Goal: Find specific page/section: Find specific page/section

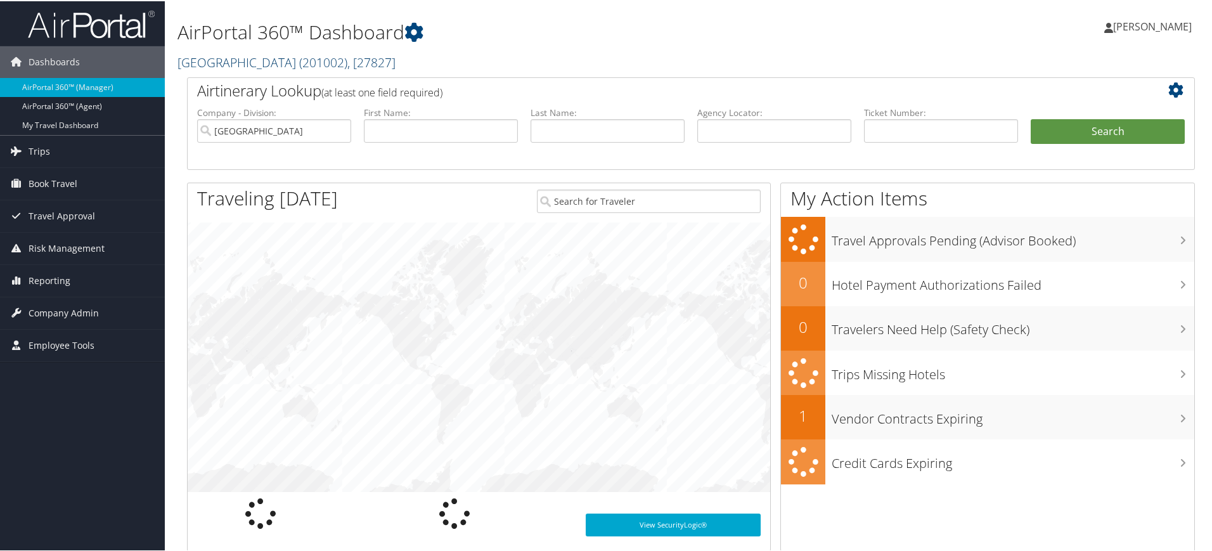
click at [299, 60] on span "( 201002 )" at bounding box center [323, 61] width 48 height 17
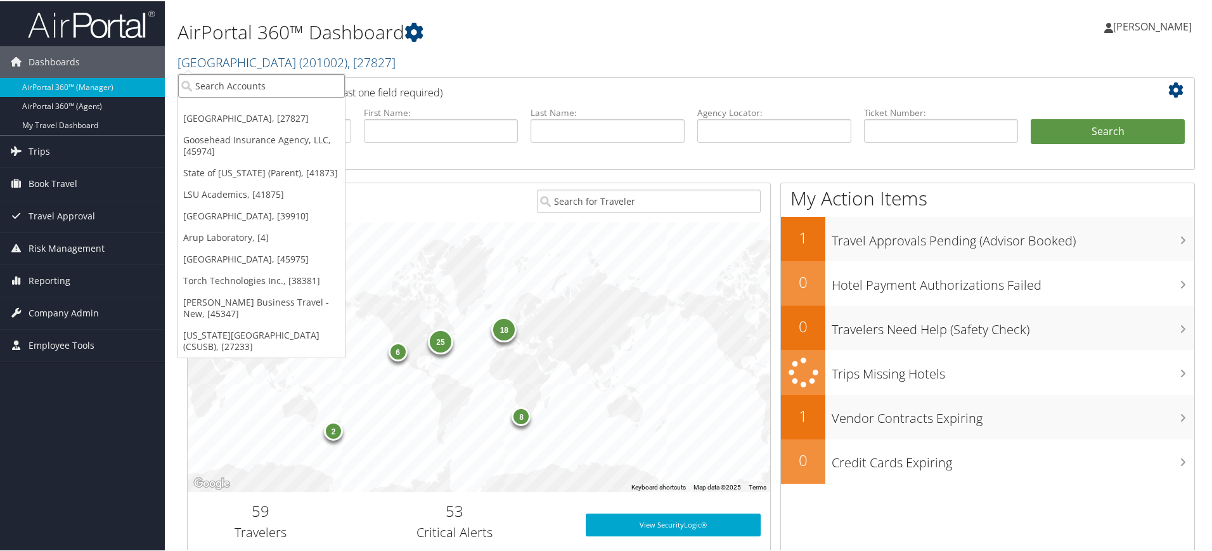
click at [266, 86] on input "search" at bounding box center [261, 84] width 167 height 23
type input "boston university"
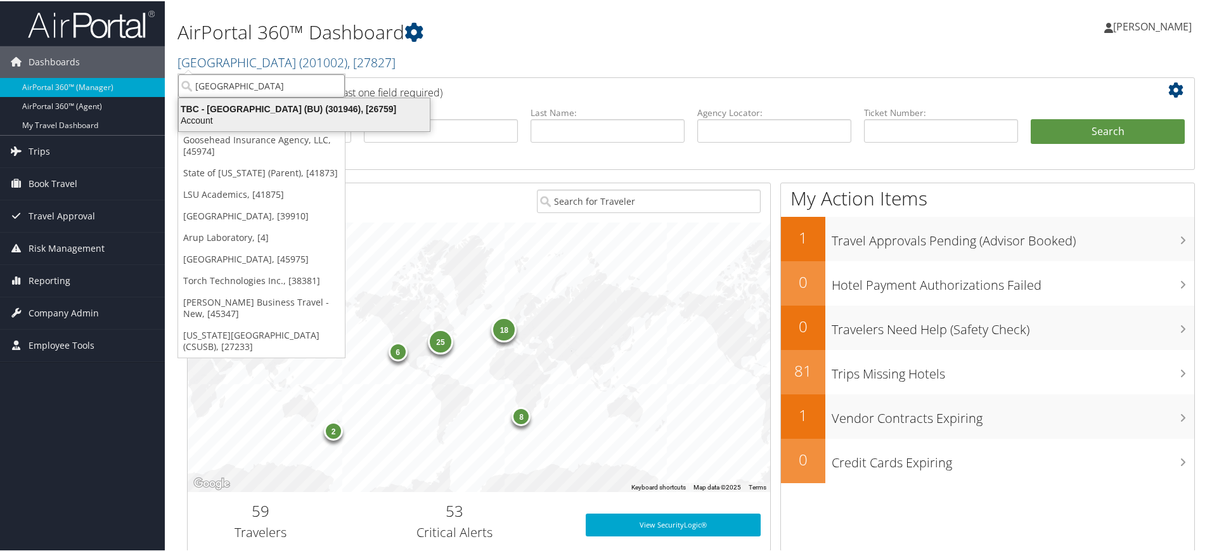
click at [269, 108] on div "TBC - Boston University (BU) (301946), [26759]" at bounding box center [304, 107] width 266 height 11
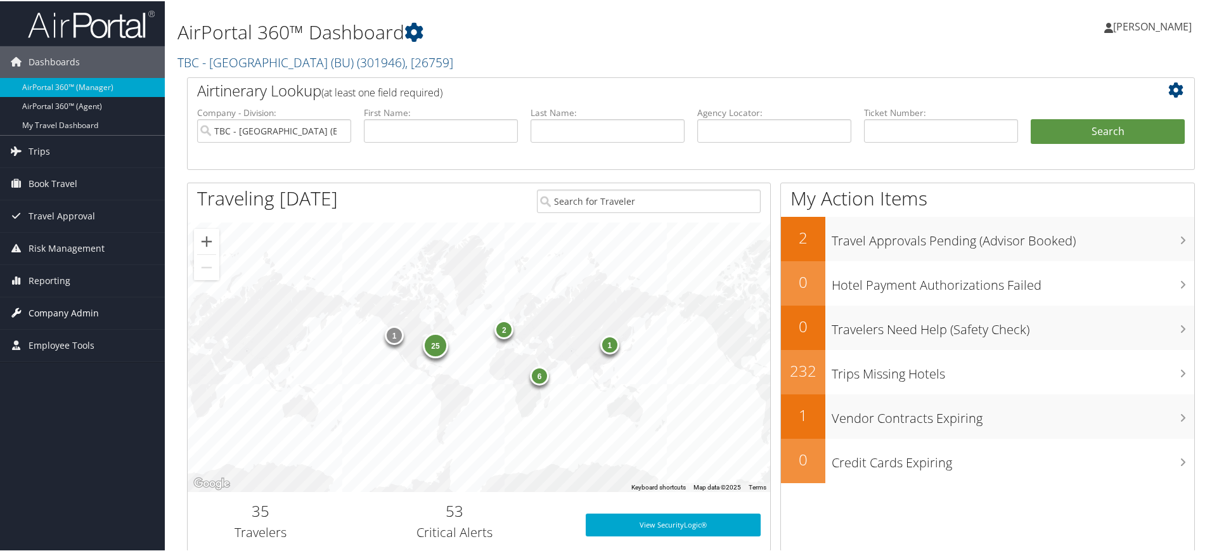
click at [89, 313] on span "Company Admin" at bounding box center [64, 312] width 70 height 32
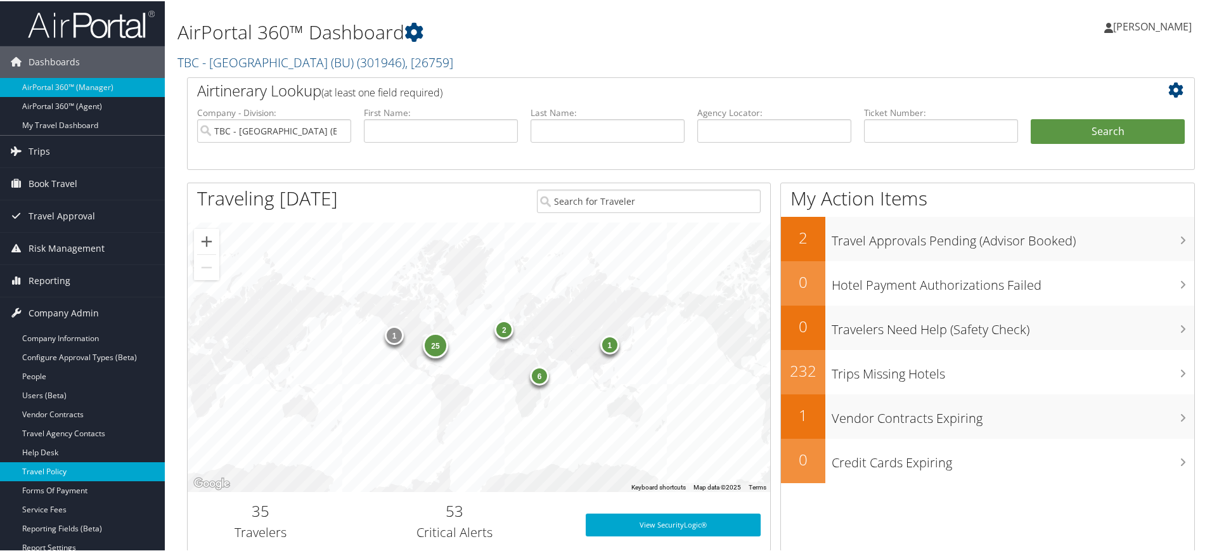
click at [87, 466] on link "Travel Policy" at bounding box center [82, 470] width 165 height 19
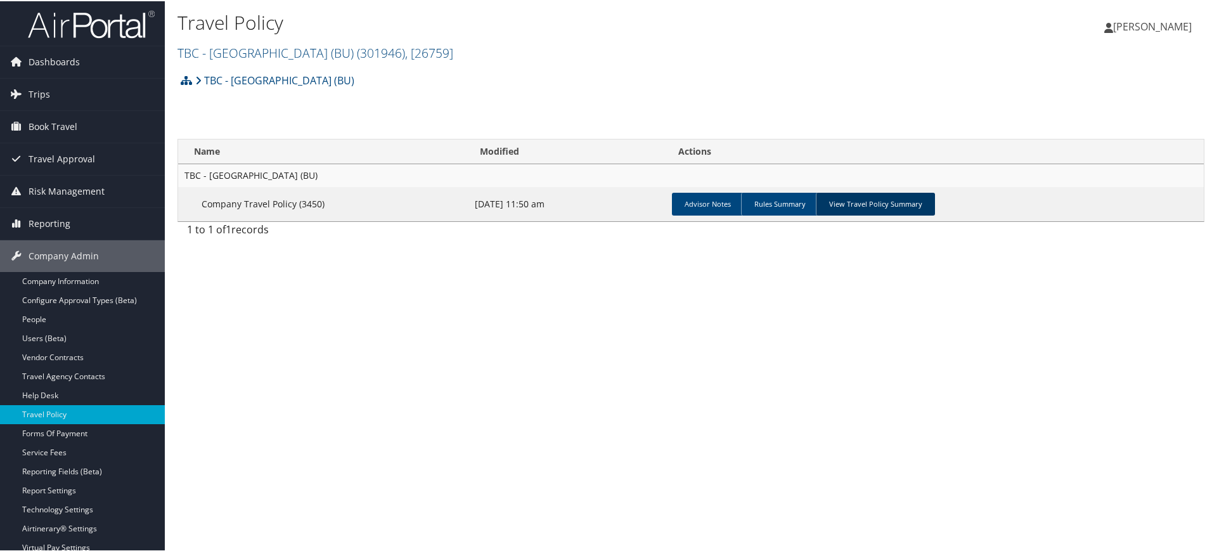
click at [898, 202] on link "View Travel Policy Summary" at bounding box center [875, 202] width 119 height 23
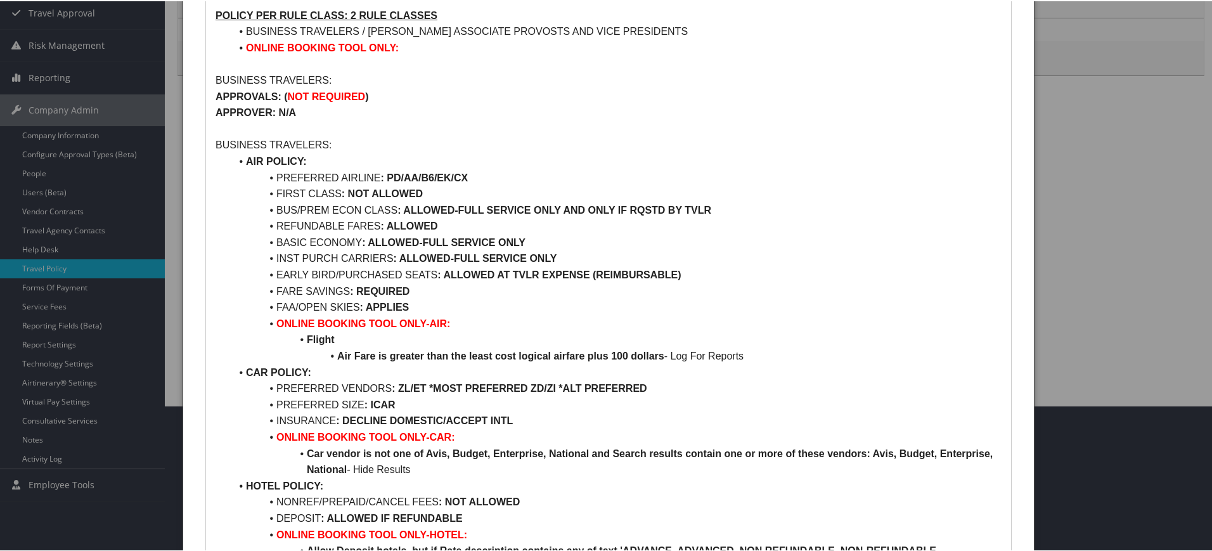
scroll to position [18, 0]
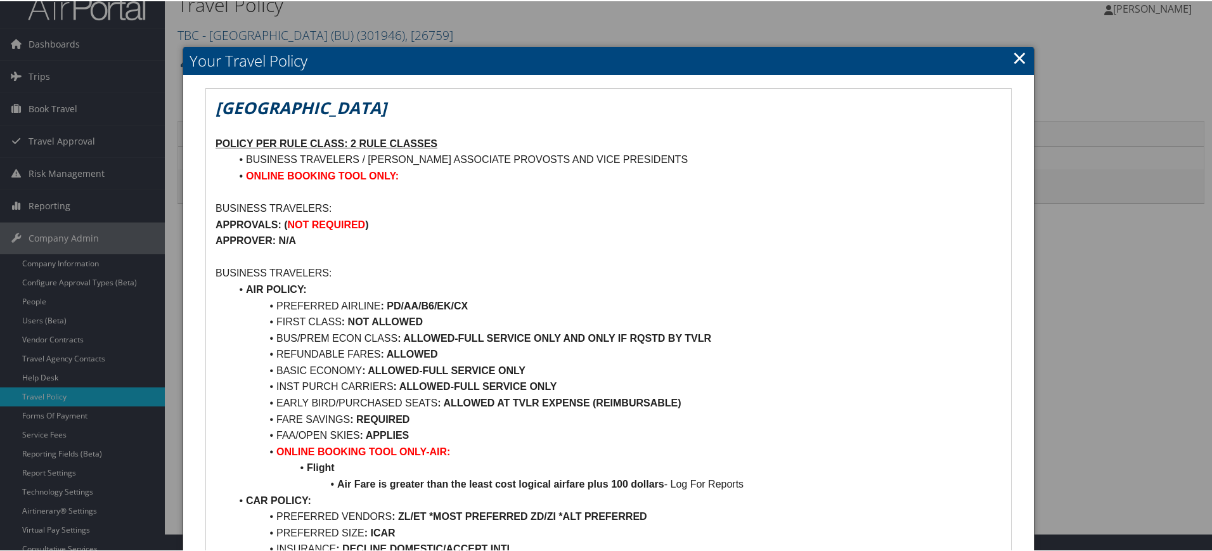
click at [1014, 55] on link "×" at bounding box center [1020, 56] width 15 height 25
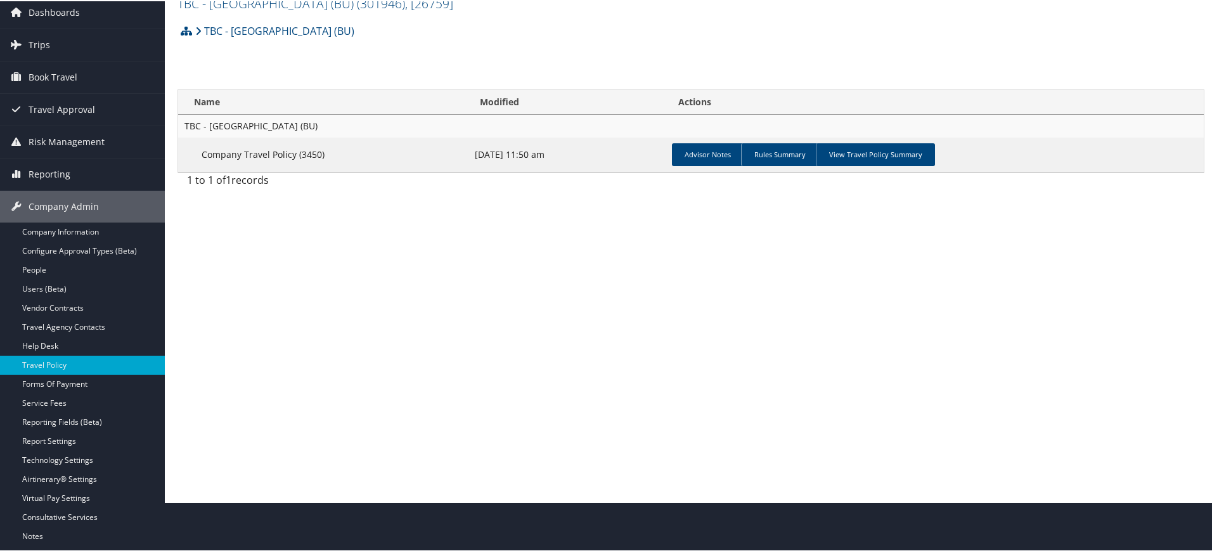
scroll to position [95, 0]
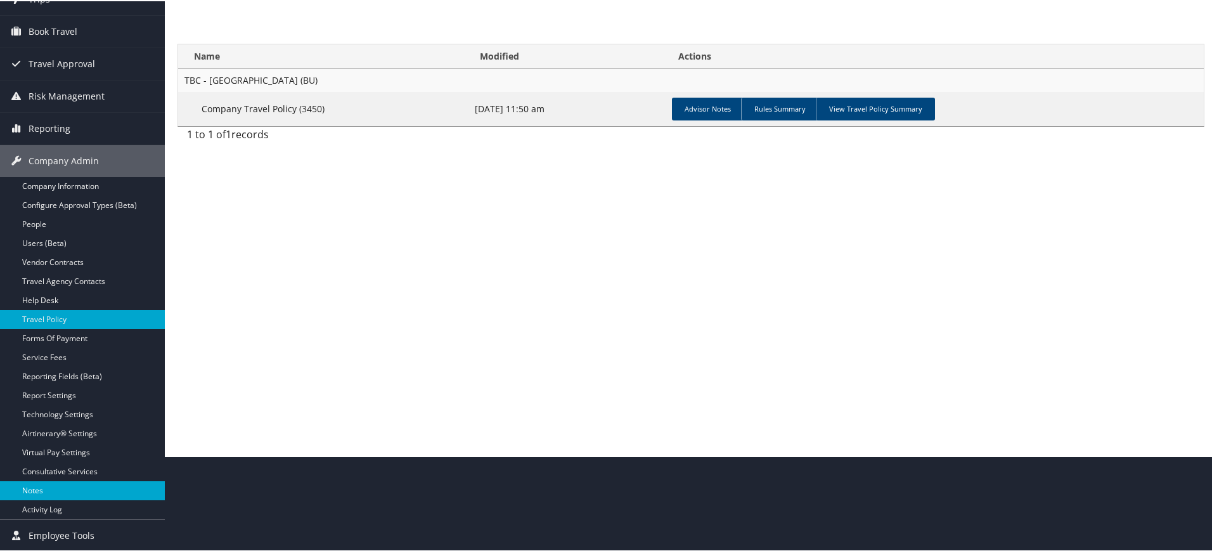
click at [48, 498] on link "Notes" at bounding box center [82, 489] width 165 height 19
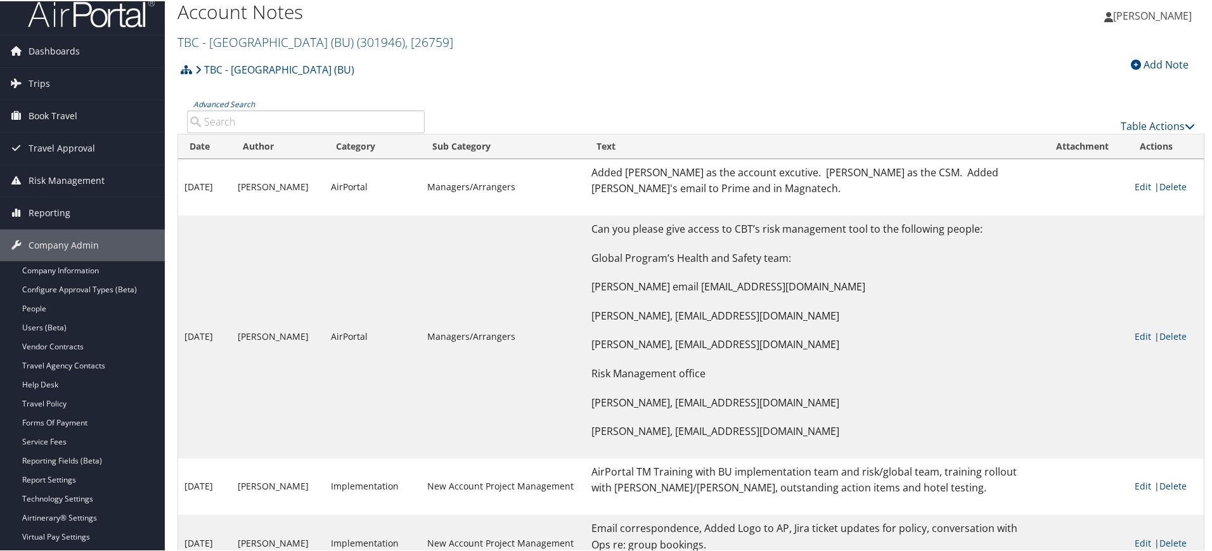
scroll to position [10, 0]
click at [51, 384] on link "Help Desk" at bounding box center [82, 384] width 165 height 19
click at [62, 346] on link "Vendor Contracts" at bounding box center [82, 346] width 165 height 19
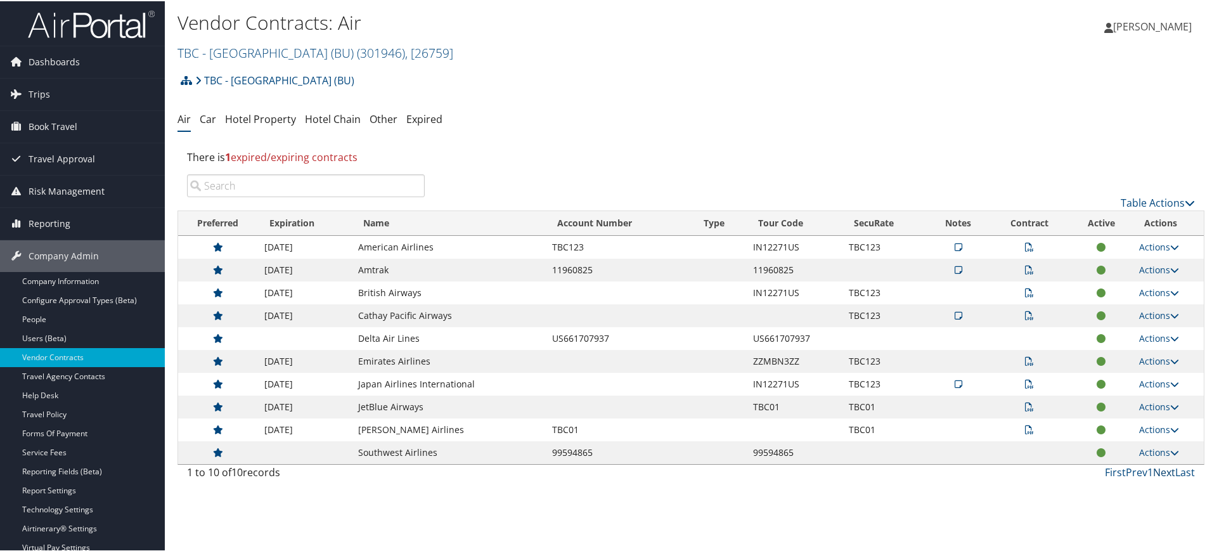
click at [1165, 472] on link "Next" at bounding box center [1164, 471] width 22 height 14
